Goal: Task Accomplishment & Management: Use online tool/utility

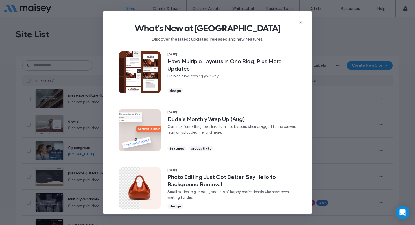
drag, startPoint x: 299, startPoint y: 23, endPoint x: 258, endPoint y: 46, distance: 47.2
click at [299, 23] on icon at bounding box center [300, 22] width 5 height 5
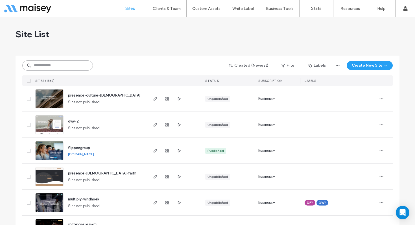
drag, startPoint x: 76, startPoint y: 65, endPoint x: 75, endPoint y: 72, distance: 7.4
click at [76, 65] on input at bounding box center [57, 65] width 71 height 10
paste input "********"
type input "********"
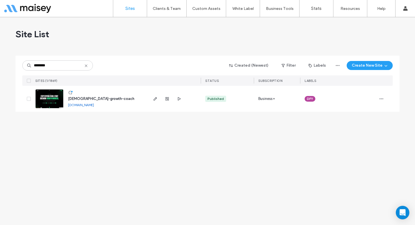
click at [49, 99] on img at bounding box center [50, 108] width 28 height 38
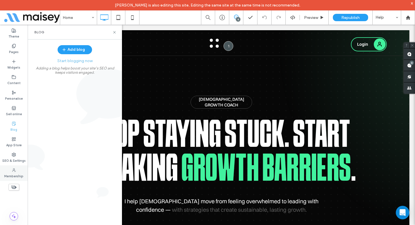
click at [16, 175] on label "Membership" at bounding box center [13, 175] width 19 height 6
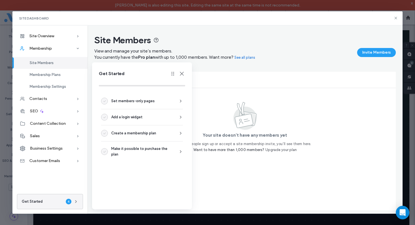
click at [183, 74] on icon at bounding box center [181, 73] width 7 height 7
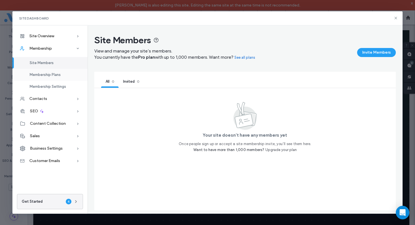
click at [61, 78] on div "Membership Plans" at bounding box center [49, 75] width 75 height 12
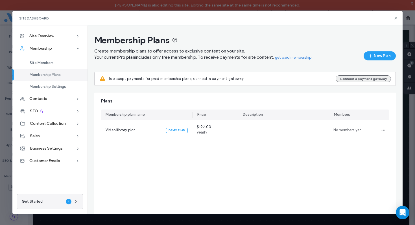
click at [346, 81] on button "Connect a payment gateway" at bounding box center [363, 78] width 55 height 7
